Goal: Task Accomplishment & Management: Use online tool/utility

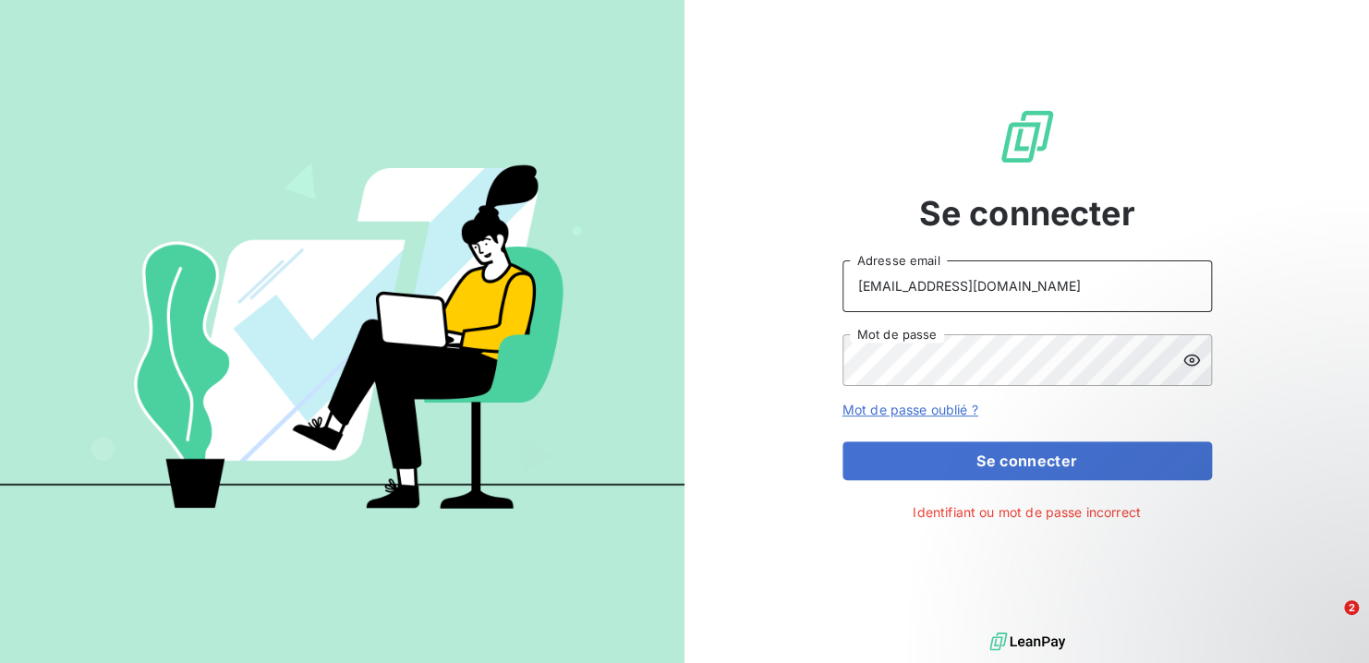
drag, startPoint x: 879, startPoint y: 286, endPoint x: 730, endPoint y: 275, distance: 149.1
click at [730, 275] on div "Se connecter [EMAIL_ADDRESS][DOMAIN_NAME] Adresse email Mot de passe Mot de pas…" at bounding box center [1026, 314] width 684 height 628
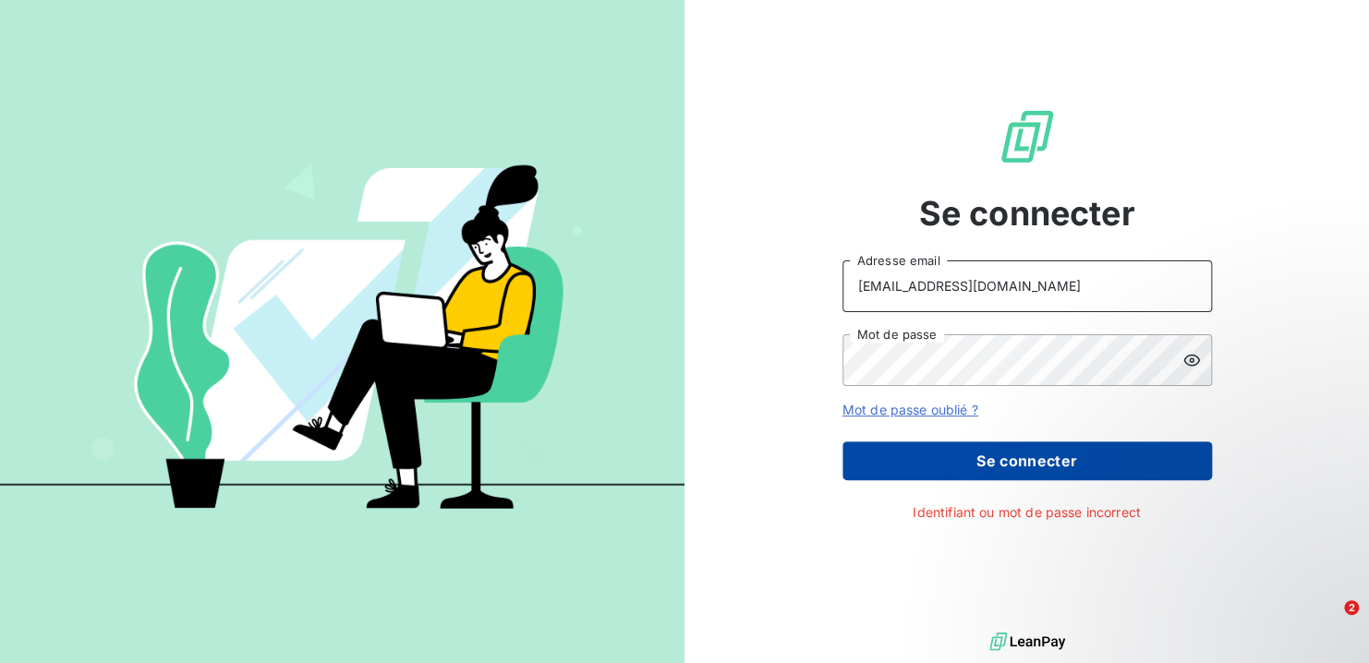
type input "[EMAIL_ADDRESS][DOMAIN_NAME]"
click at [969, 465] on button "Se connecter" at bounding box center [1026, 460] width 369 height 39
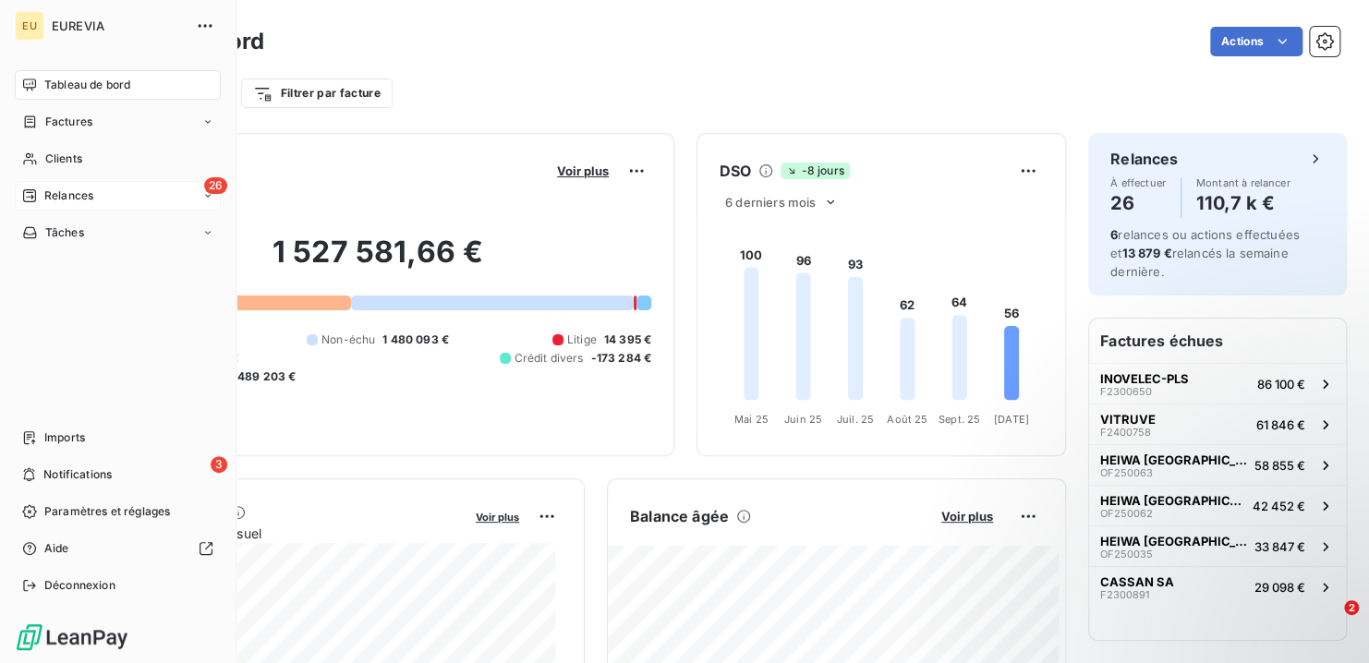
click at [83, 191] on span "Relances" at bounding box center [68, 195] width 49 height 17
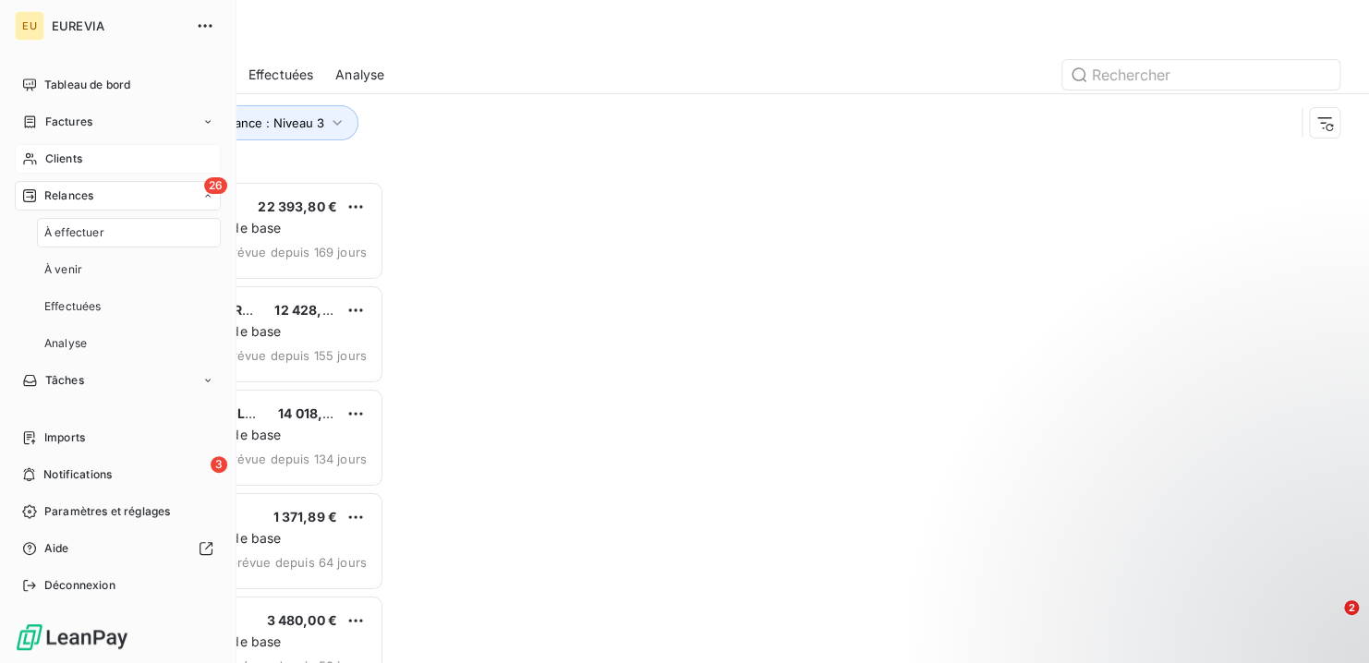
scroll to position [468, 281]
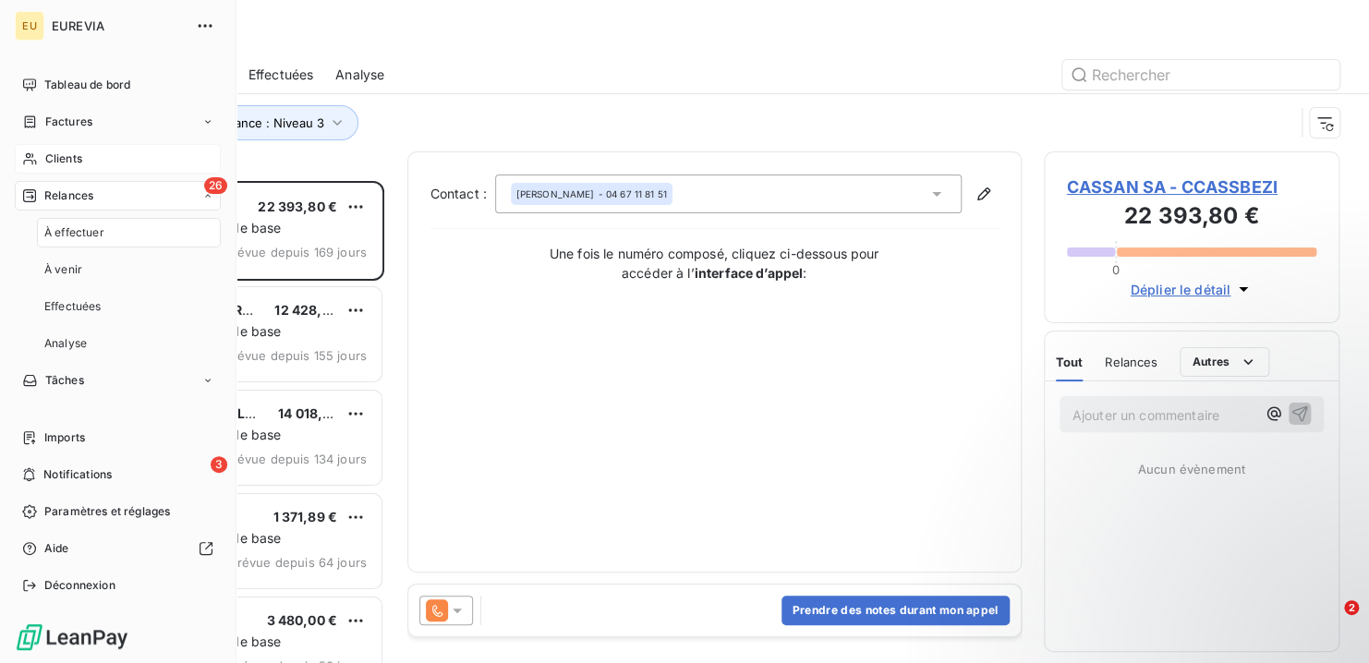
click at [88, 157] on div "Clients" at bounding box center [118, 159] width 206 height 30
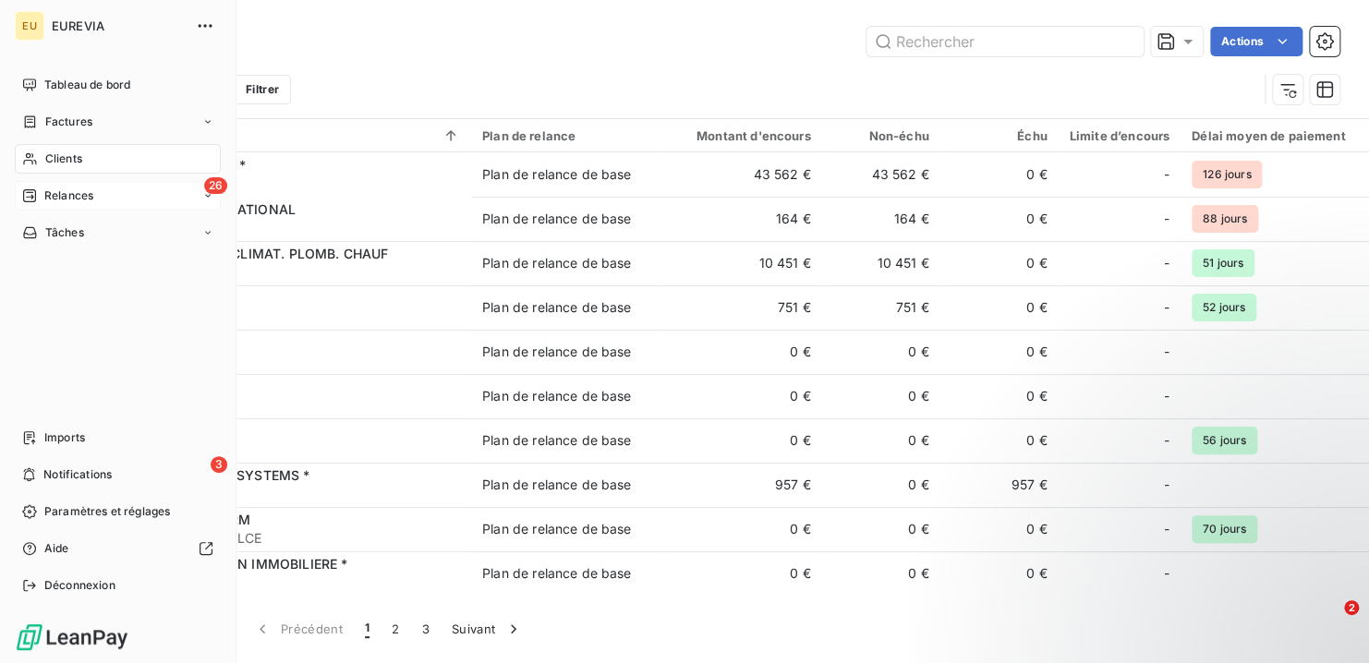
click at [71, 195] on span "Relances" at bounding box center [68, 195] width 49 height 17
